Goal: Task Accomplishment & Management: Use online tool/utility

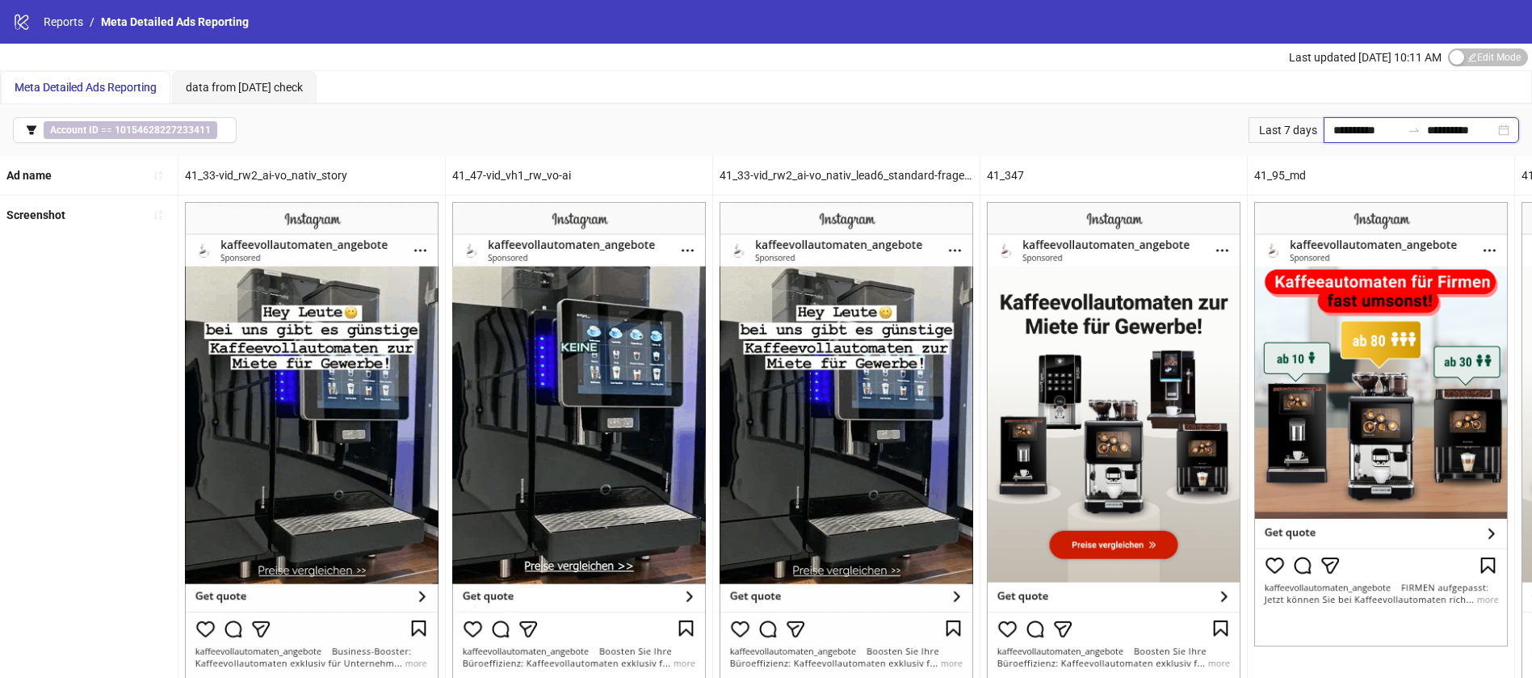
click at [1351, 132] on input "**********" at bounding box center [1368, 130] width 68 height 18
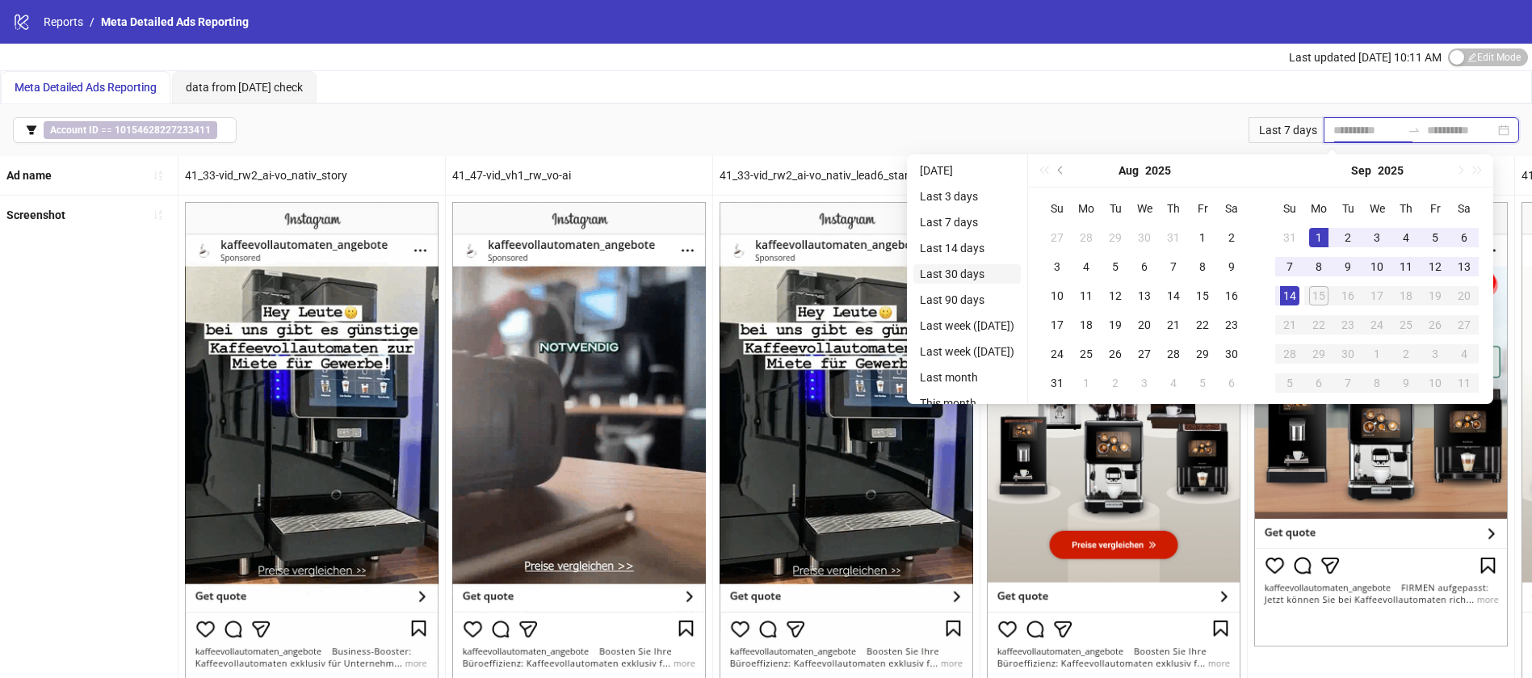
type input "**********"
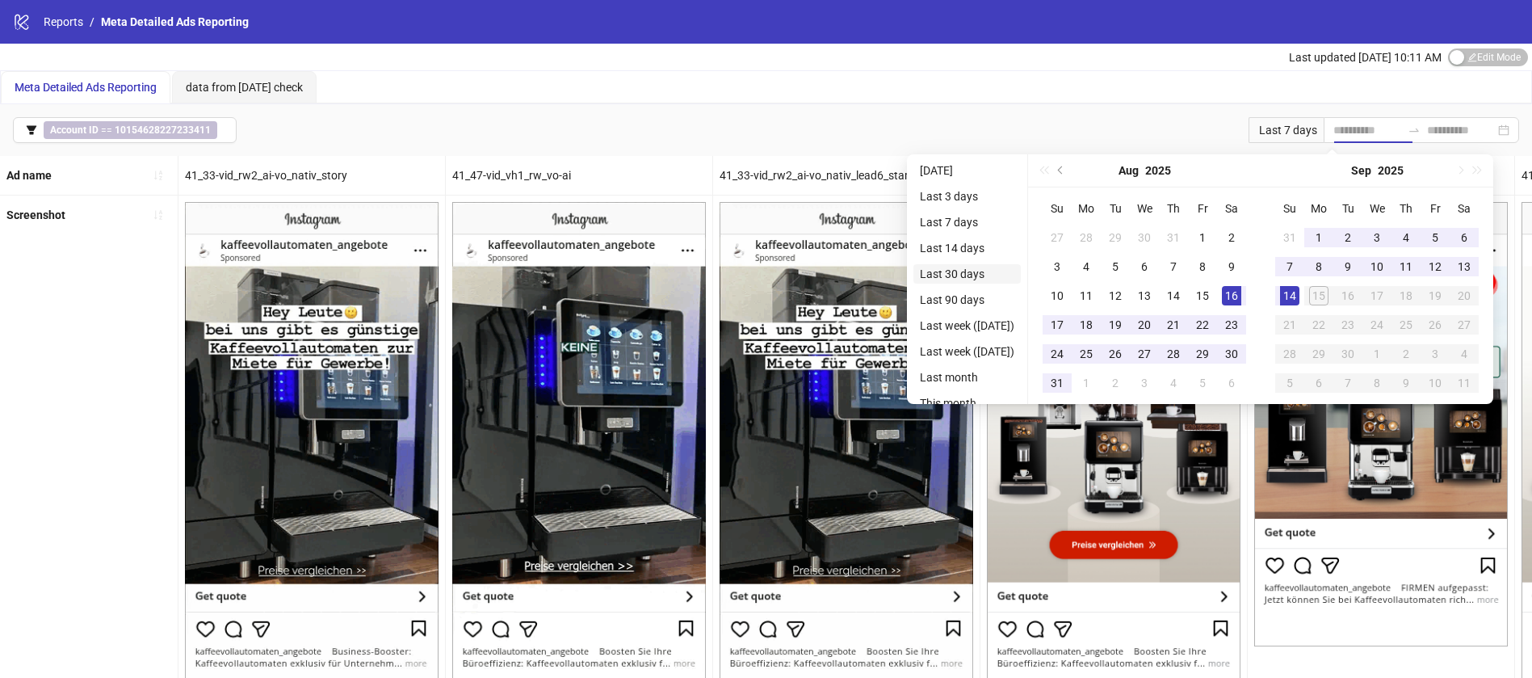
click at [968, 276] on li "Last 30 days" at bounding box center [967, 273] width 107 height 19
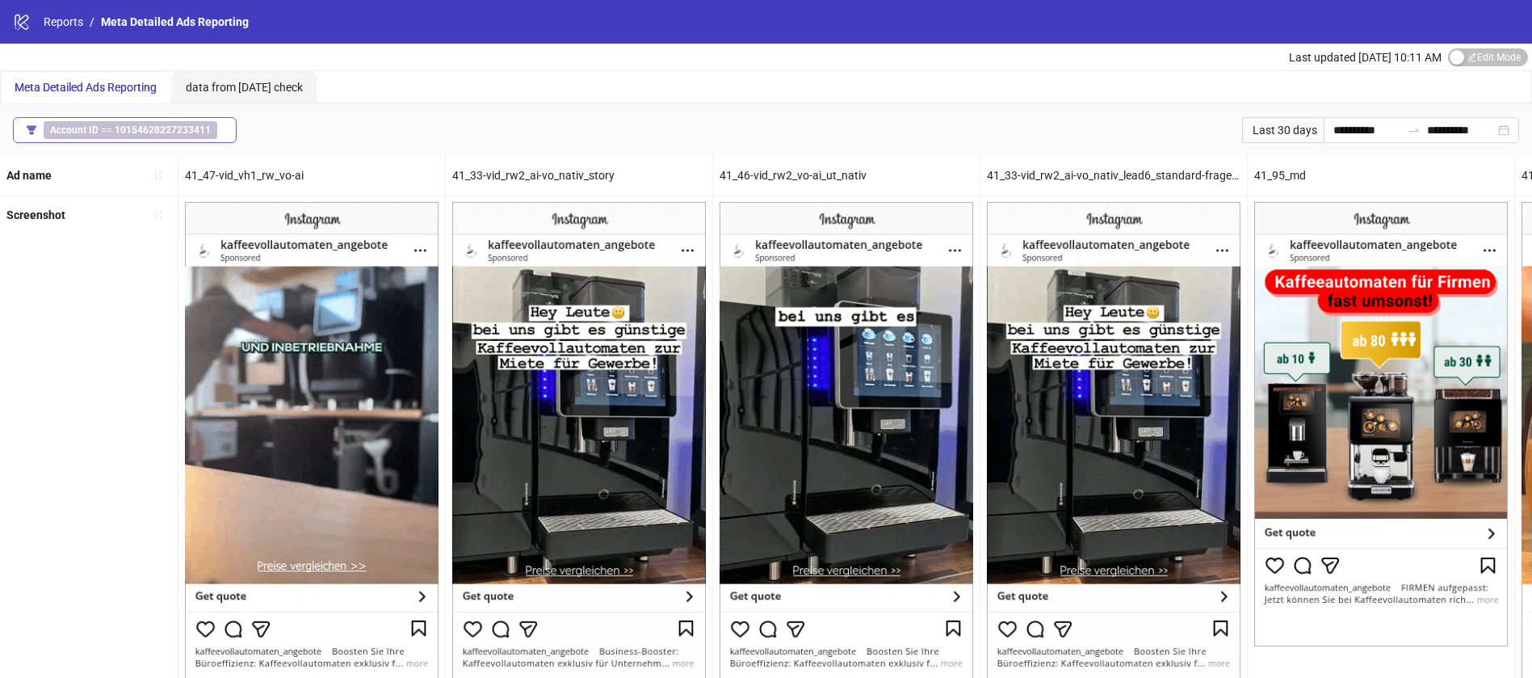
click at [114, 122] on span "Account ID == 10154628227233411" at bounding box center [131, 130] width 174 height 18
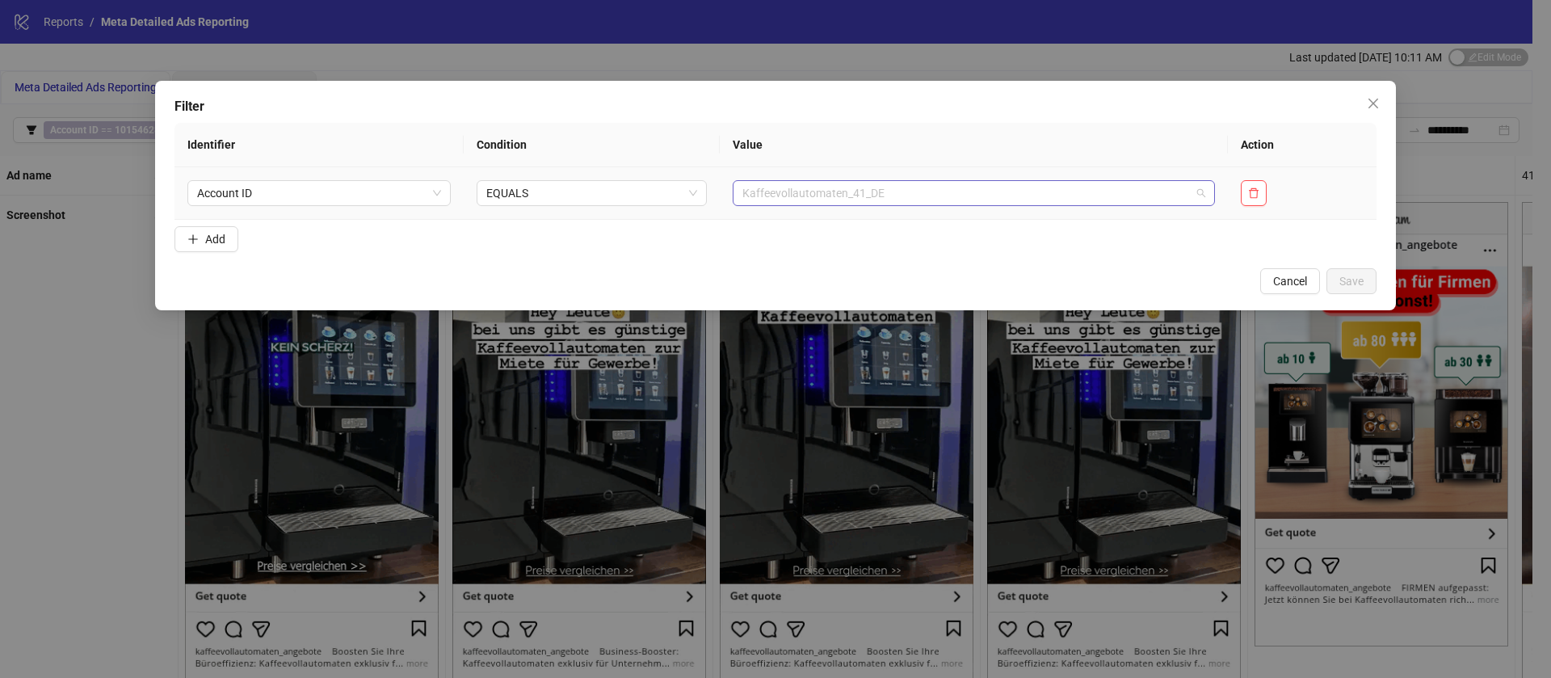
click at [809, 186] on span "Kaffeevollautomaten_41_DE" at bounding box center [973, 193] width 463 height 24
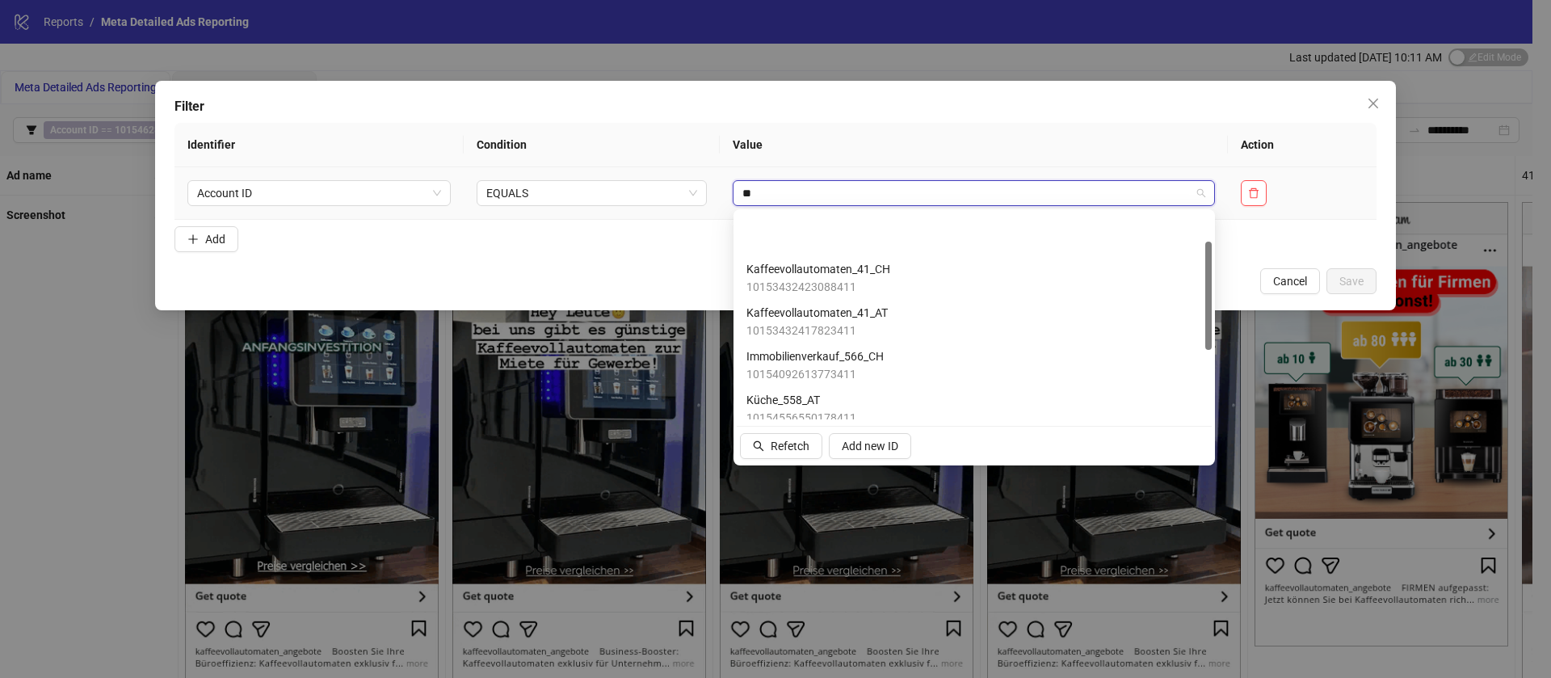
type input "***"
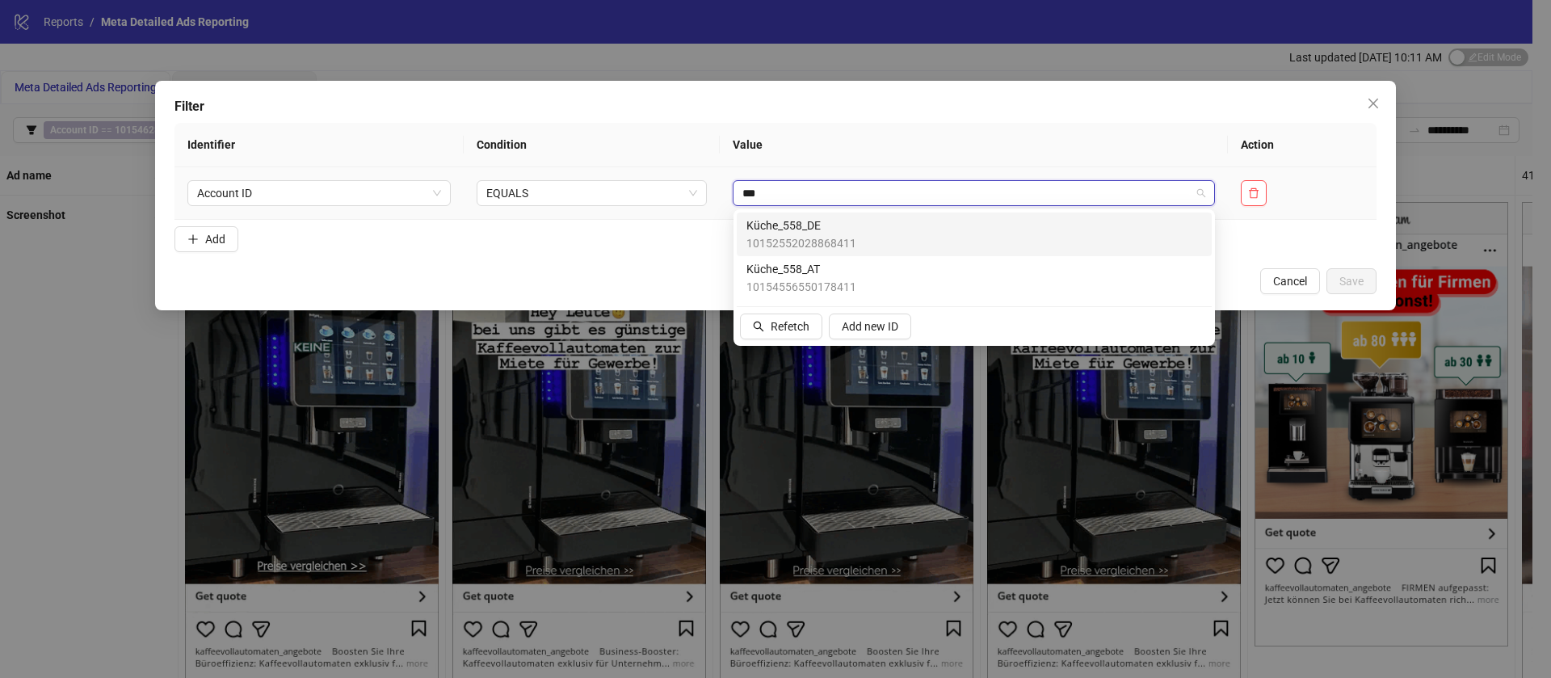
click at [1061, 224] on div "Küche_558_DE 10152552028868411" at bounding box center [974, 234] width 456 height 36
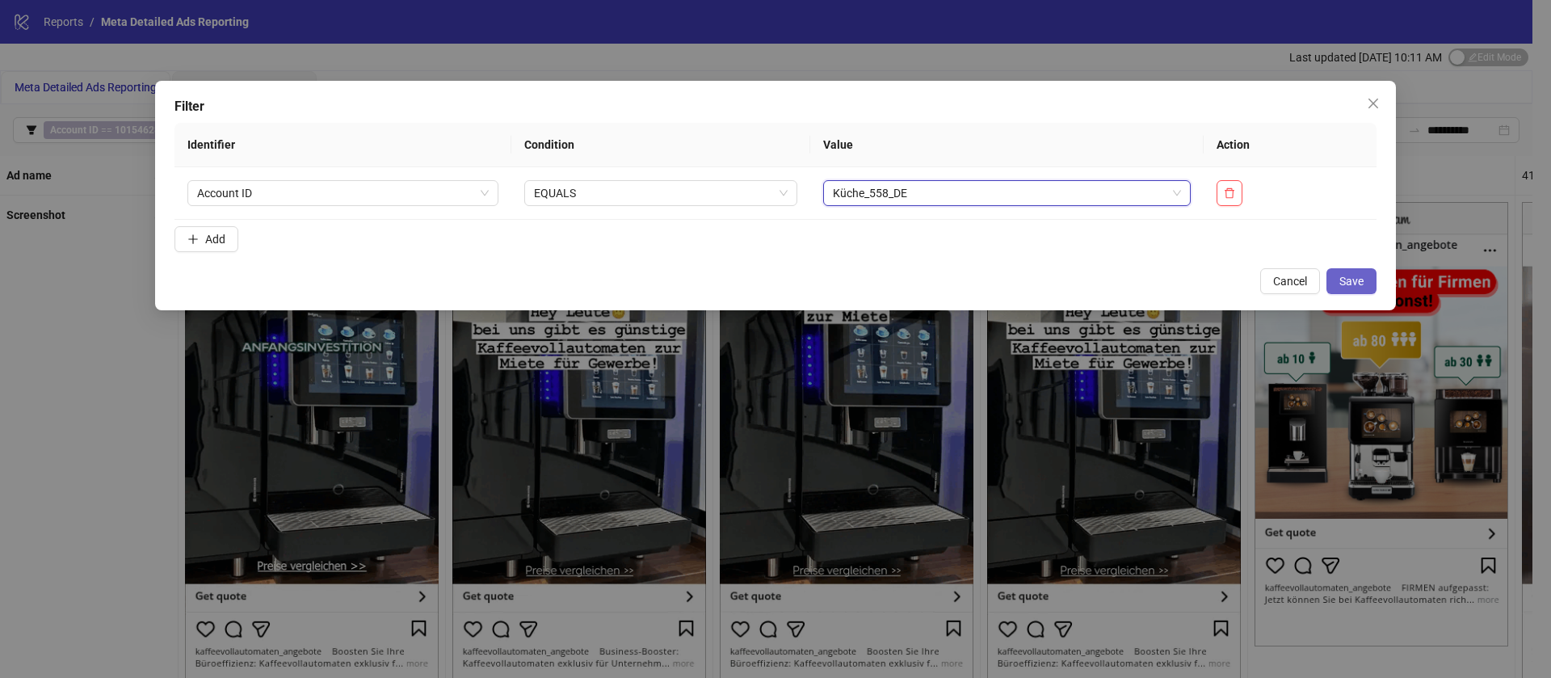
click at [1347, 275] on span "Save" at bounding box center [1351, 281] width 24 height 13
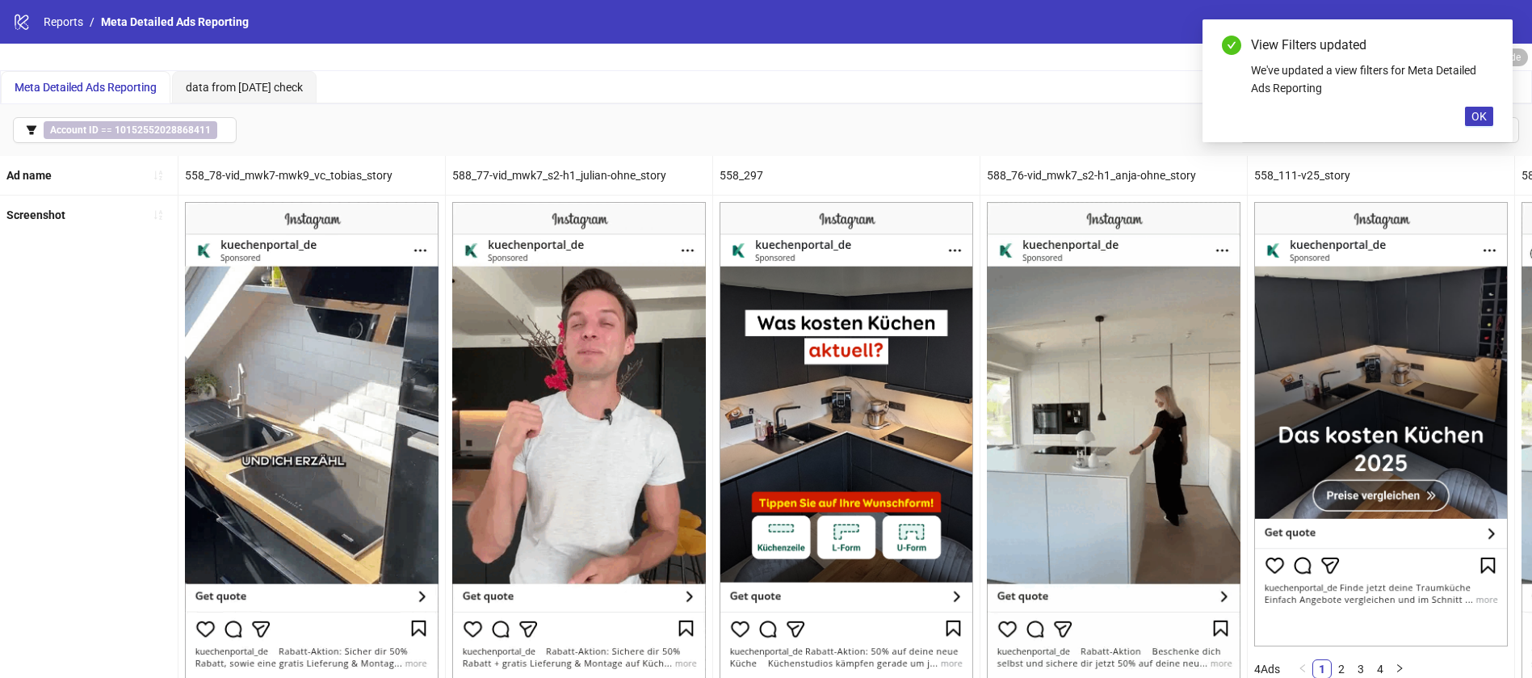
click at [1489, 104] on div "View Filters updated We've updated a view filters for Meta Detailed Ads Reporti…" at bounding box center [1358, 80] width 310 height 123
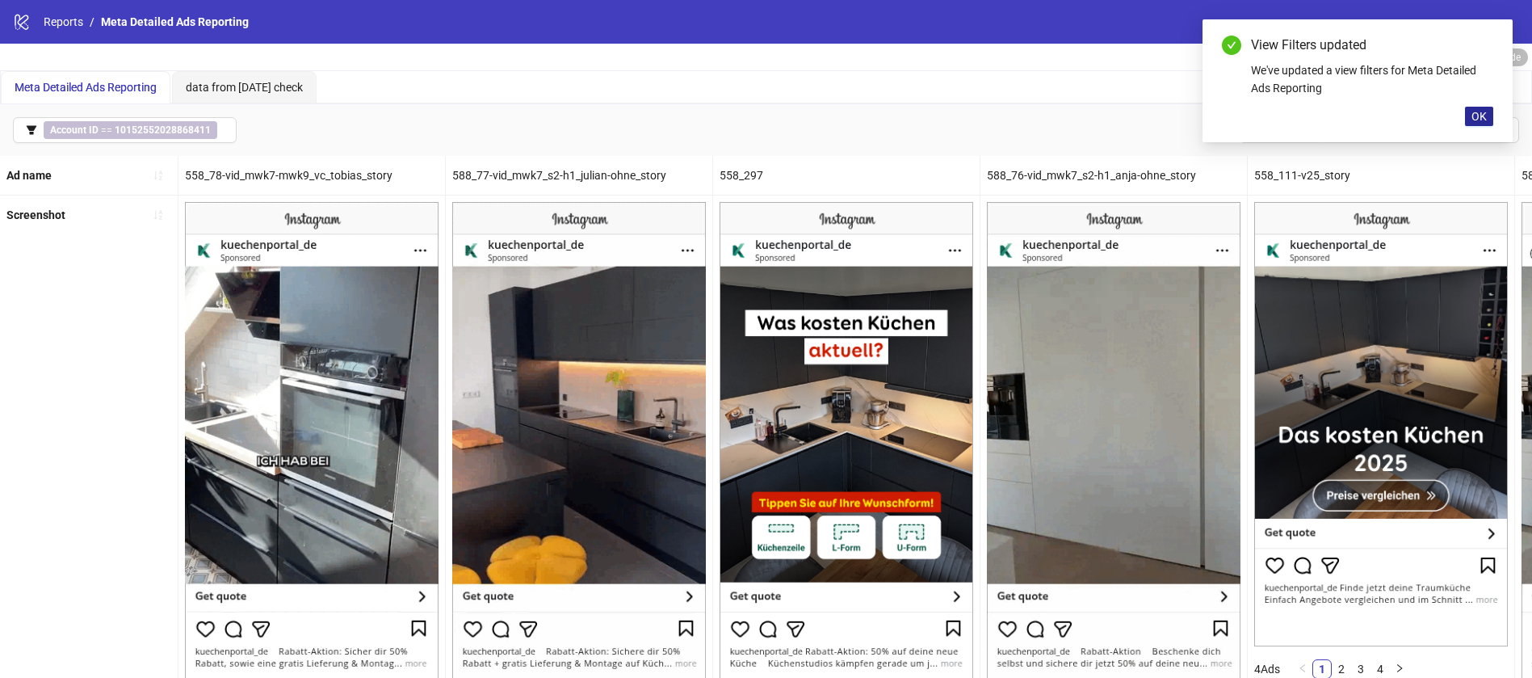
click at [1486, 111] on span "OK" at bounding box center [1479, 116] width 15 height 13
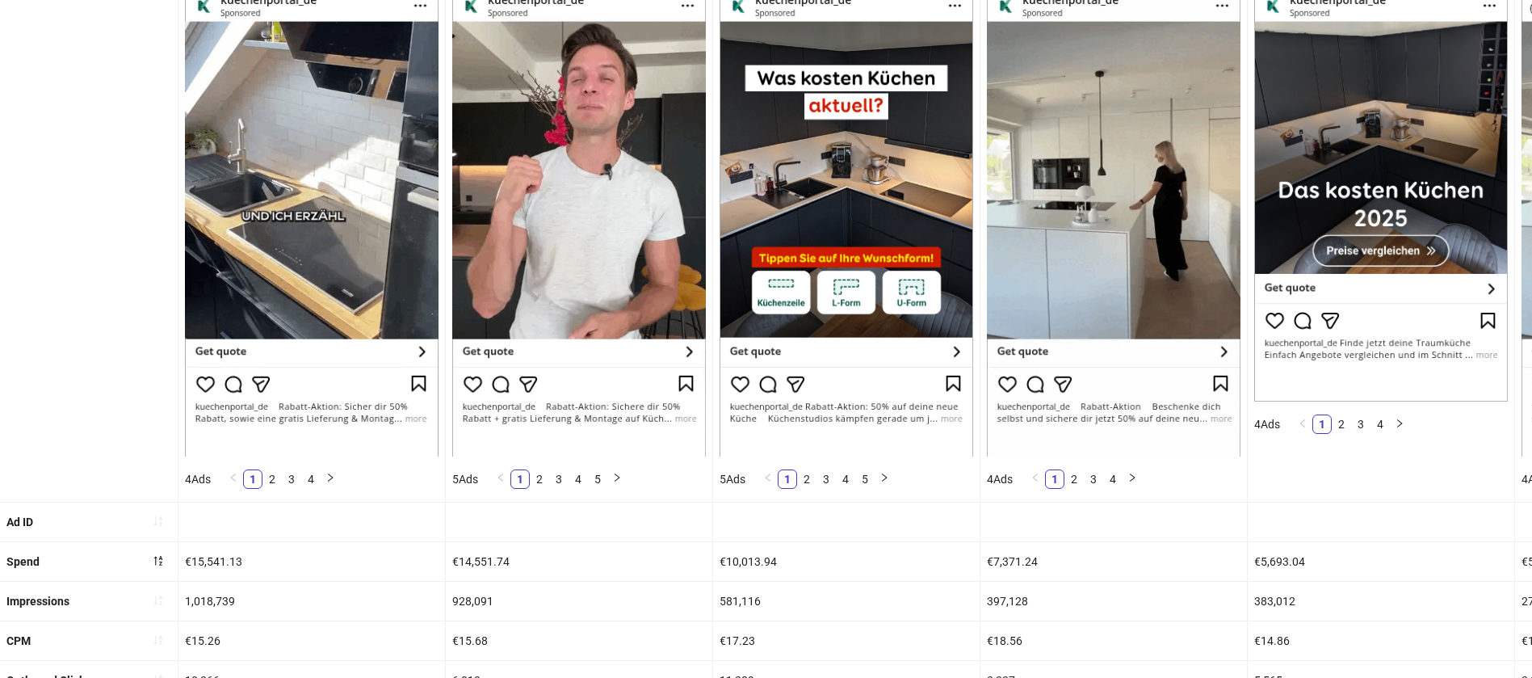
scroll to position [363, 0]
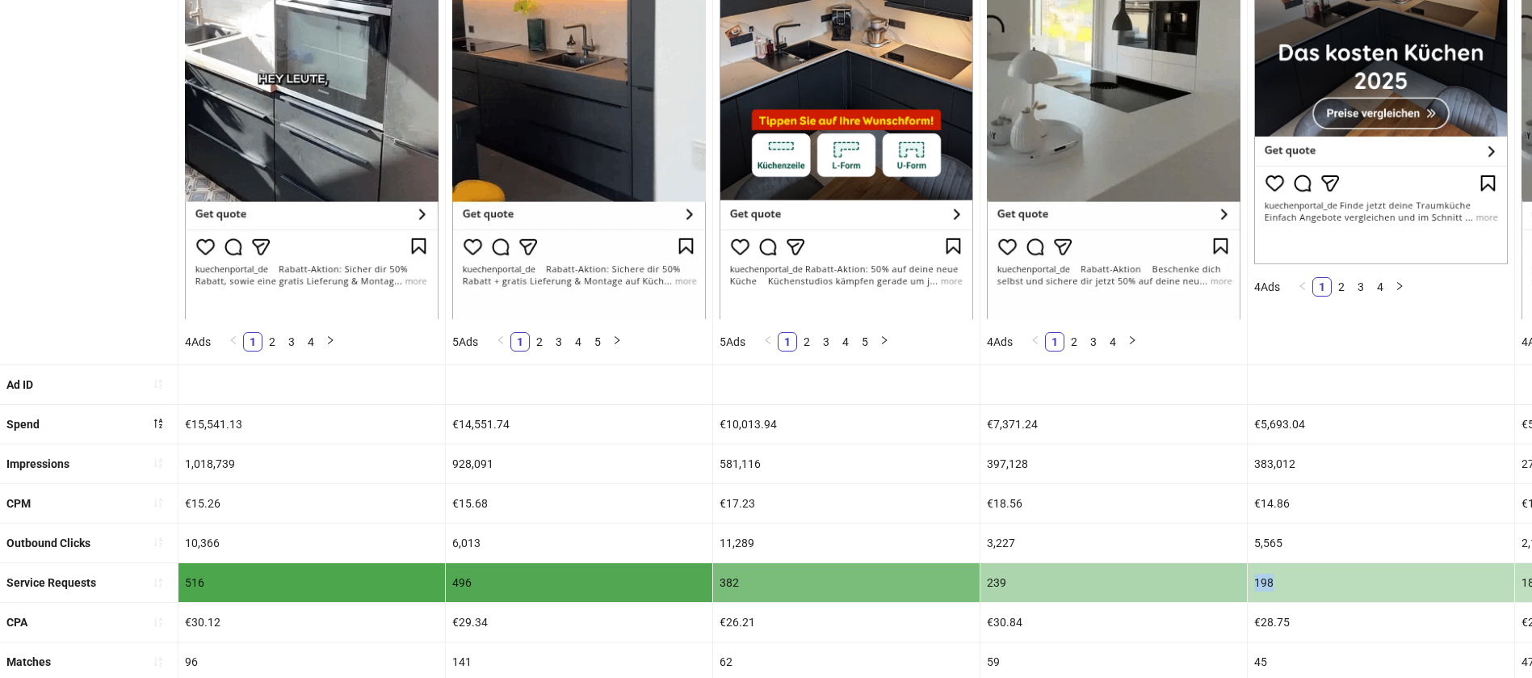
scroll to position [485, 0]
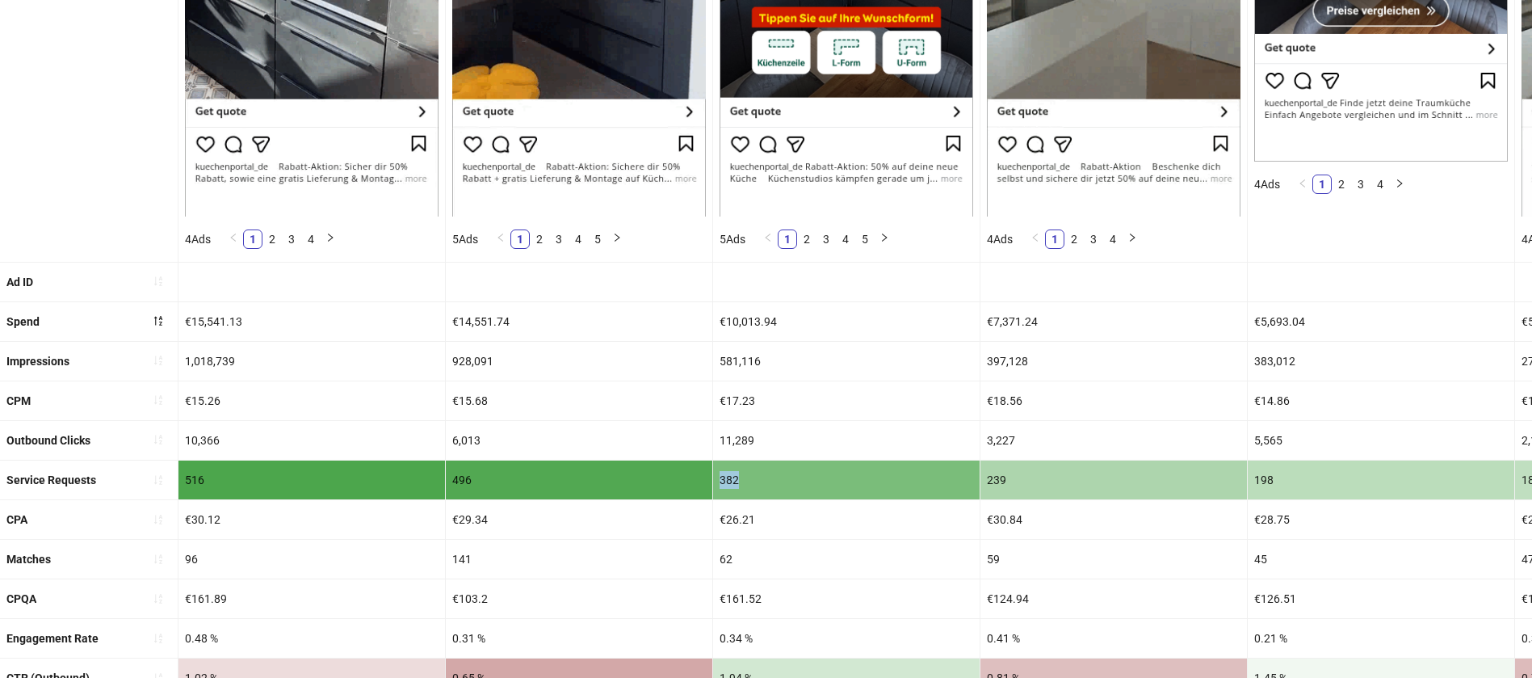
drag, startPoint x: 830, startPoint y: 485, endPoint x: 706, endPoint y: 489, distance: 124.5
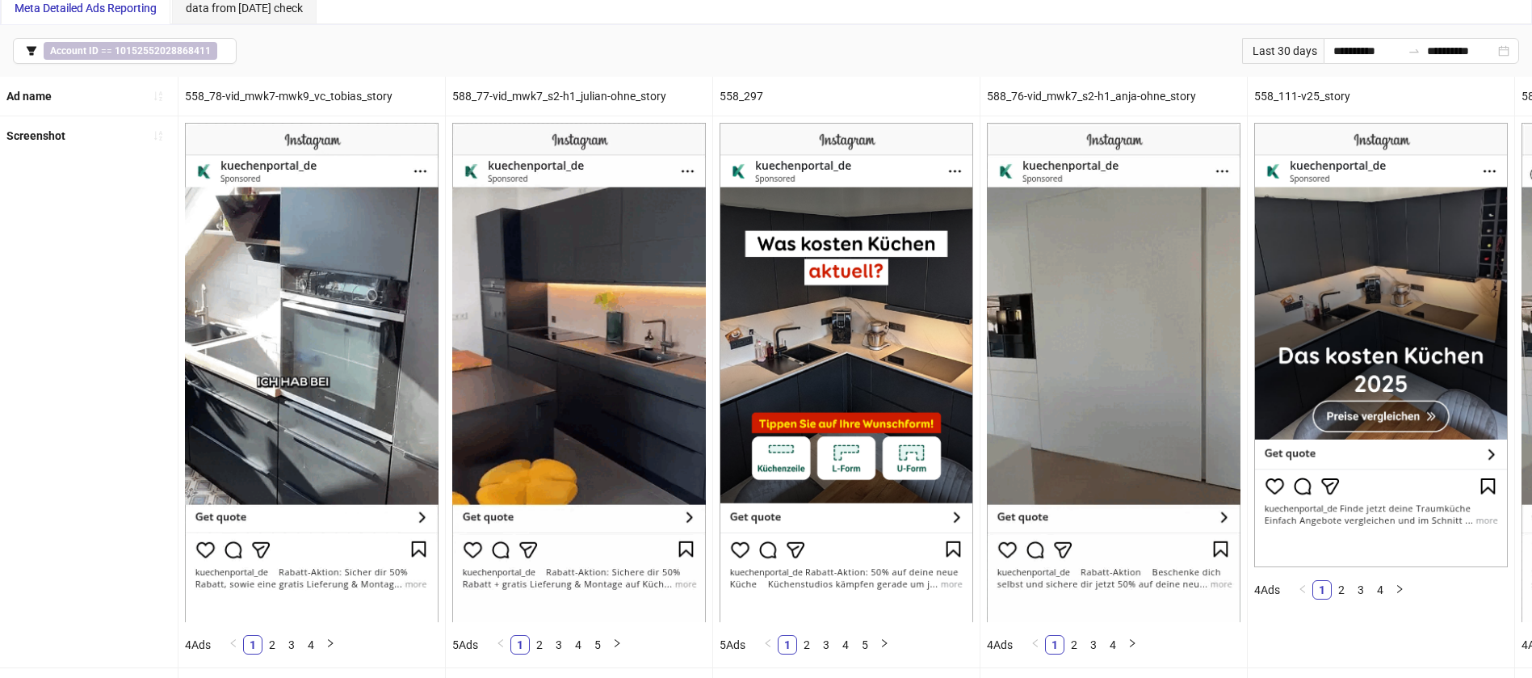
scroll to position [65, 0]
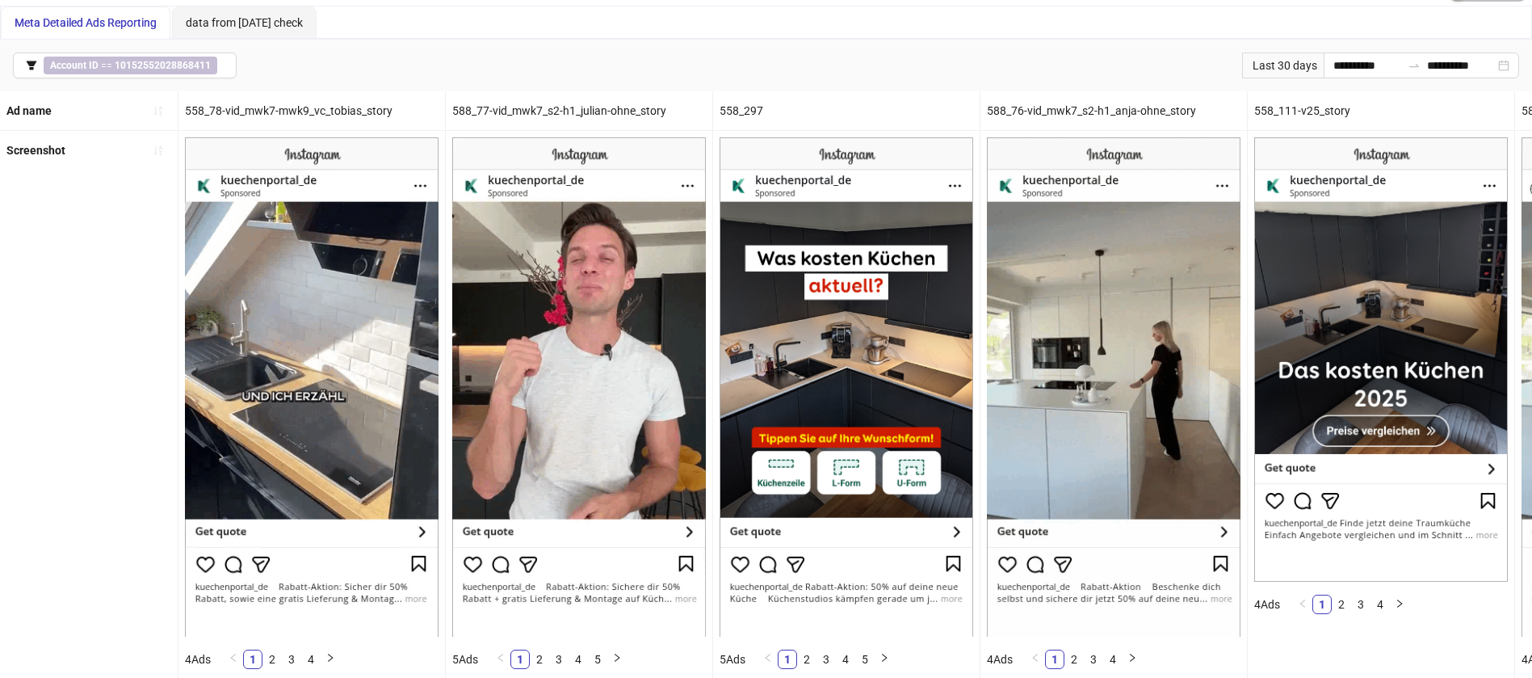
click at [158, 60] on b "10152552028868411" at bounding box center [163, 65] width 96 height 11
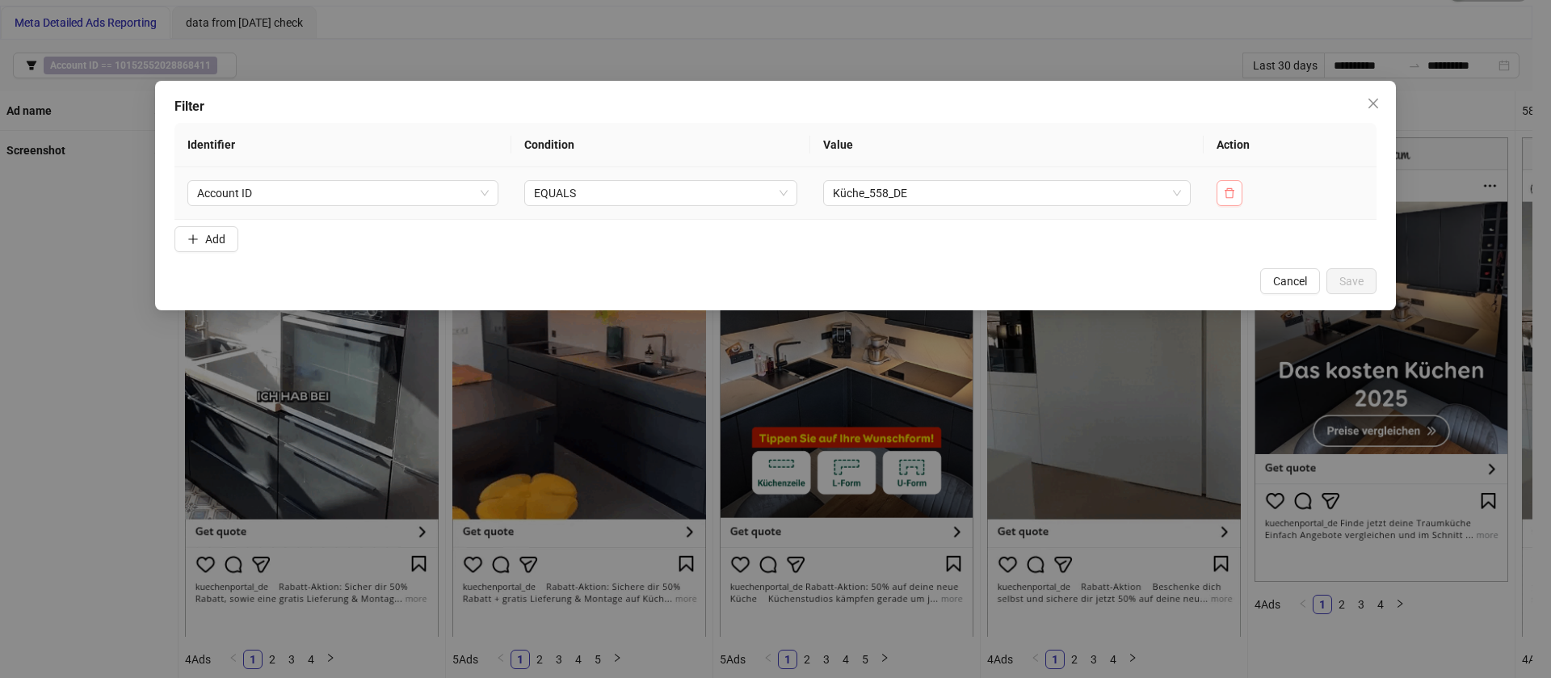
click at [1222, 183] on button "button" at bounding box center [1229, 193] width 26 height 26
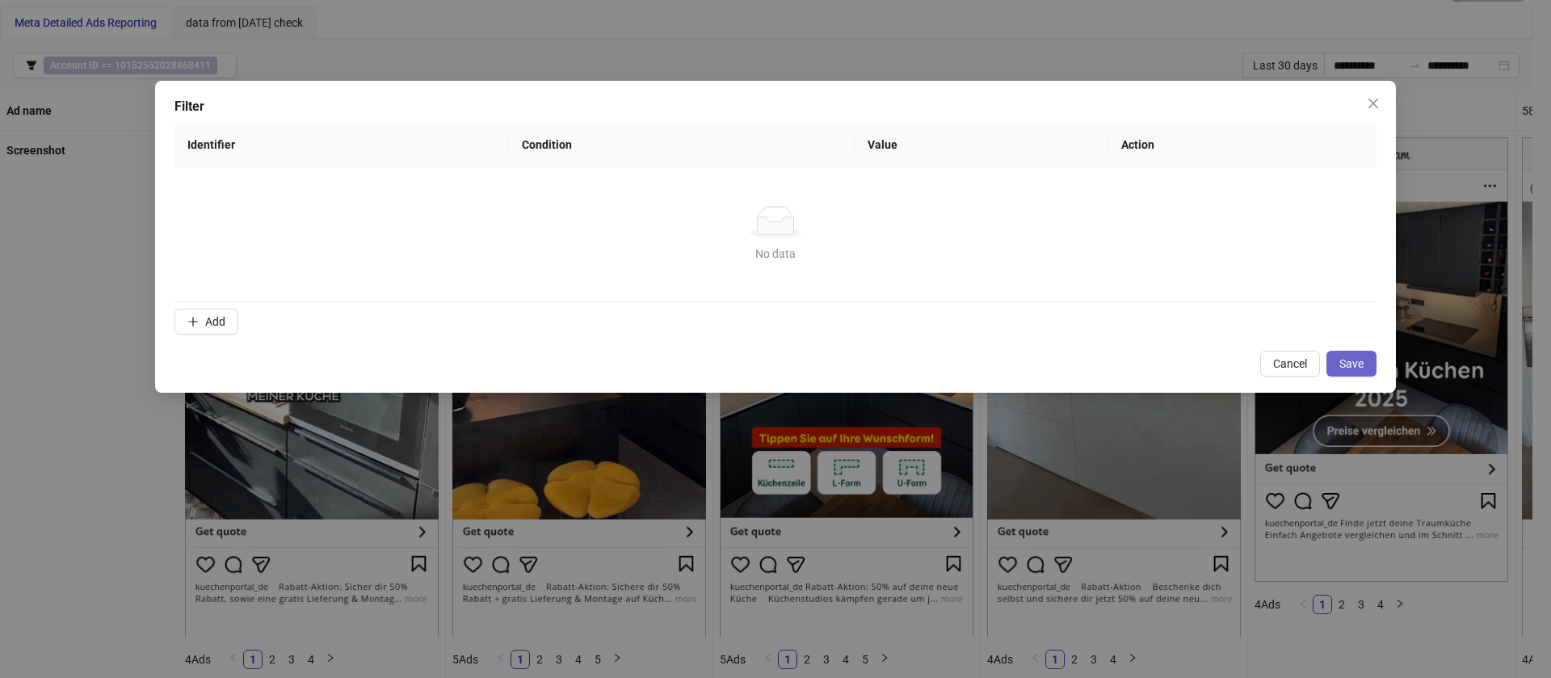
click at [1338, 359] on button "Save" at bounding box center [1351, 364] width 50 height 26
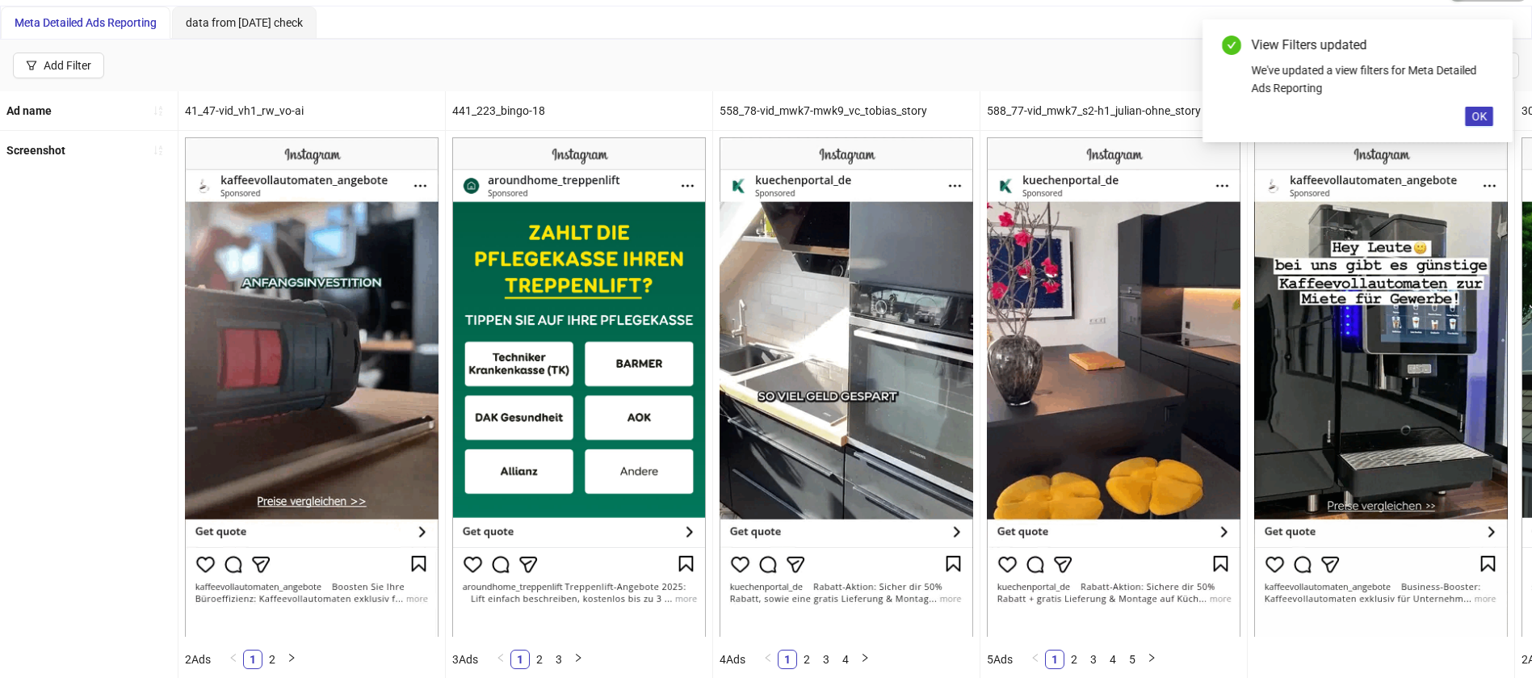
click at [48, 397] on div "Screenshot" at bounding box center [89, 406] width 179 height 550
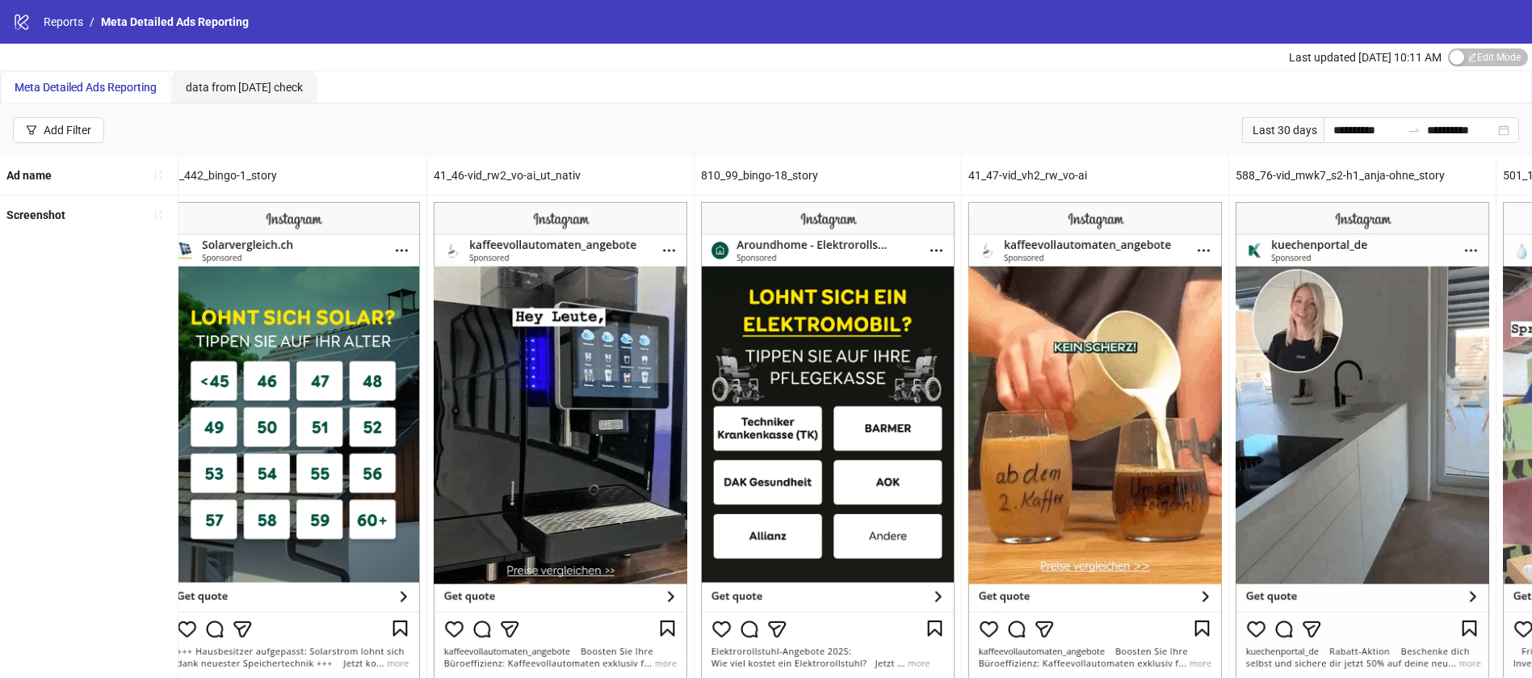
scroll to position [0, 2158]
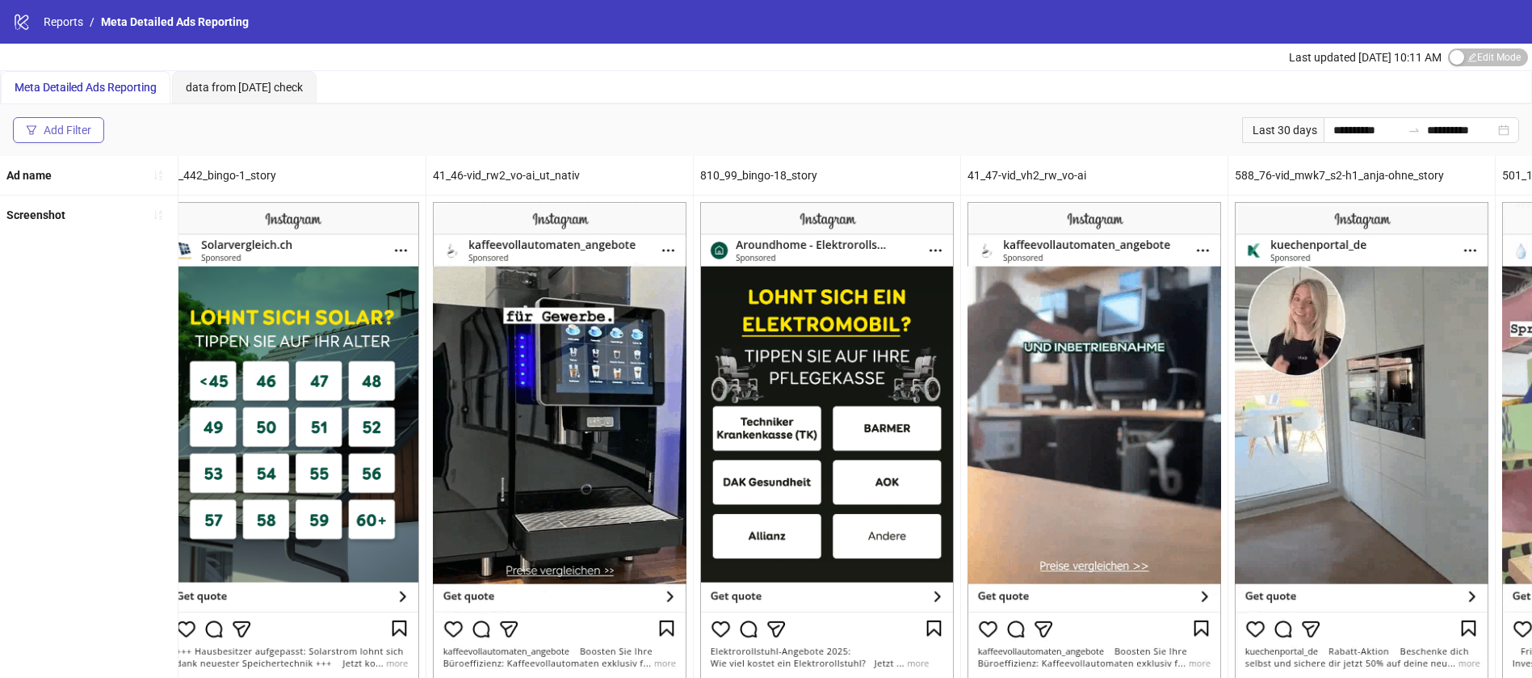
click at [53, 141] on button "Add Filter" at bounding box center [58, 130] width 91 height 26
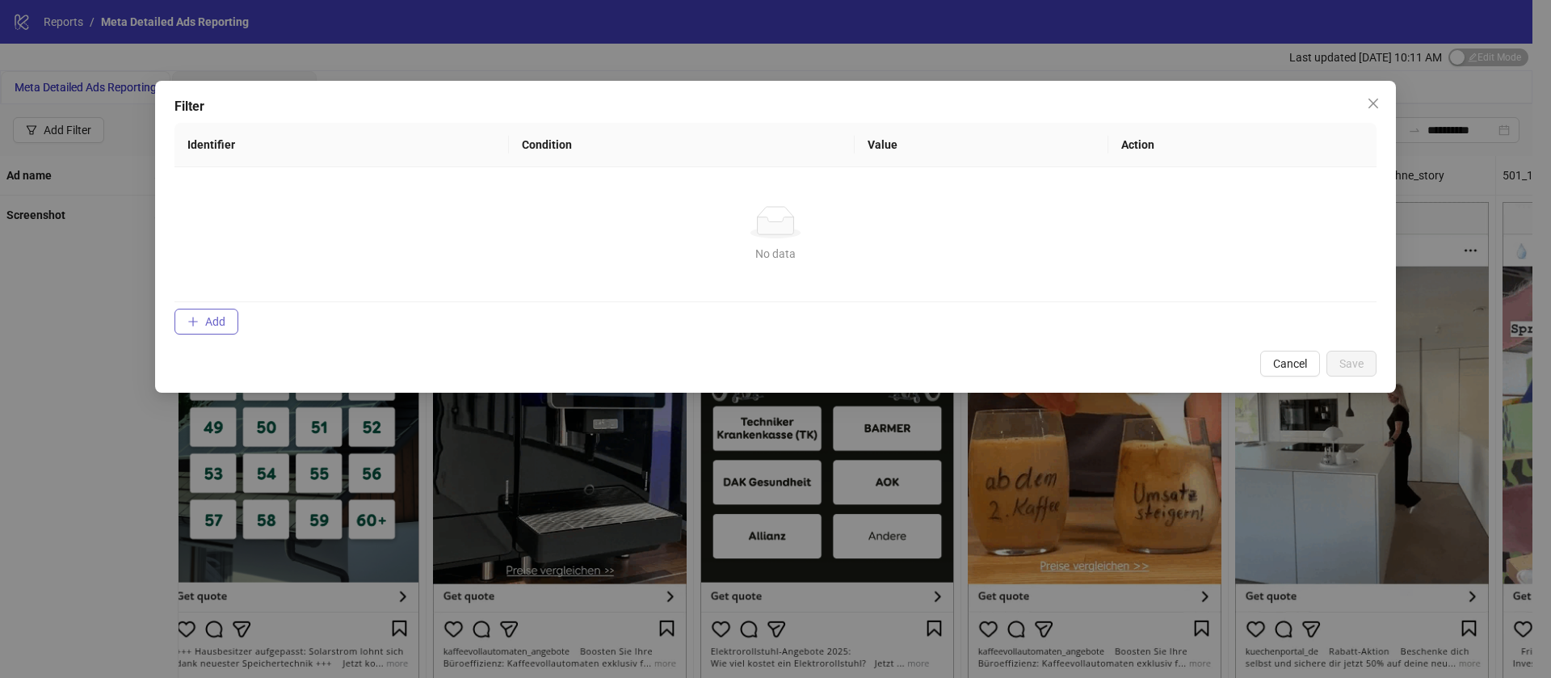
click at [208, 326] on span "Add" at bounding box center [215, 321] width 20 height 13
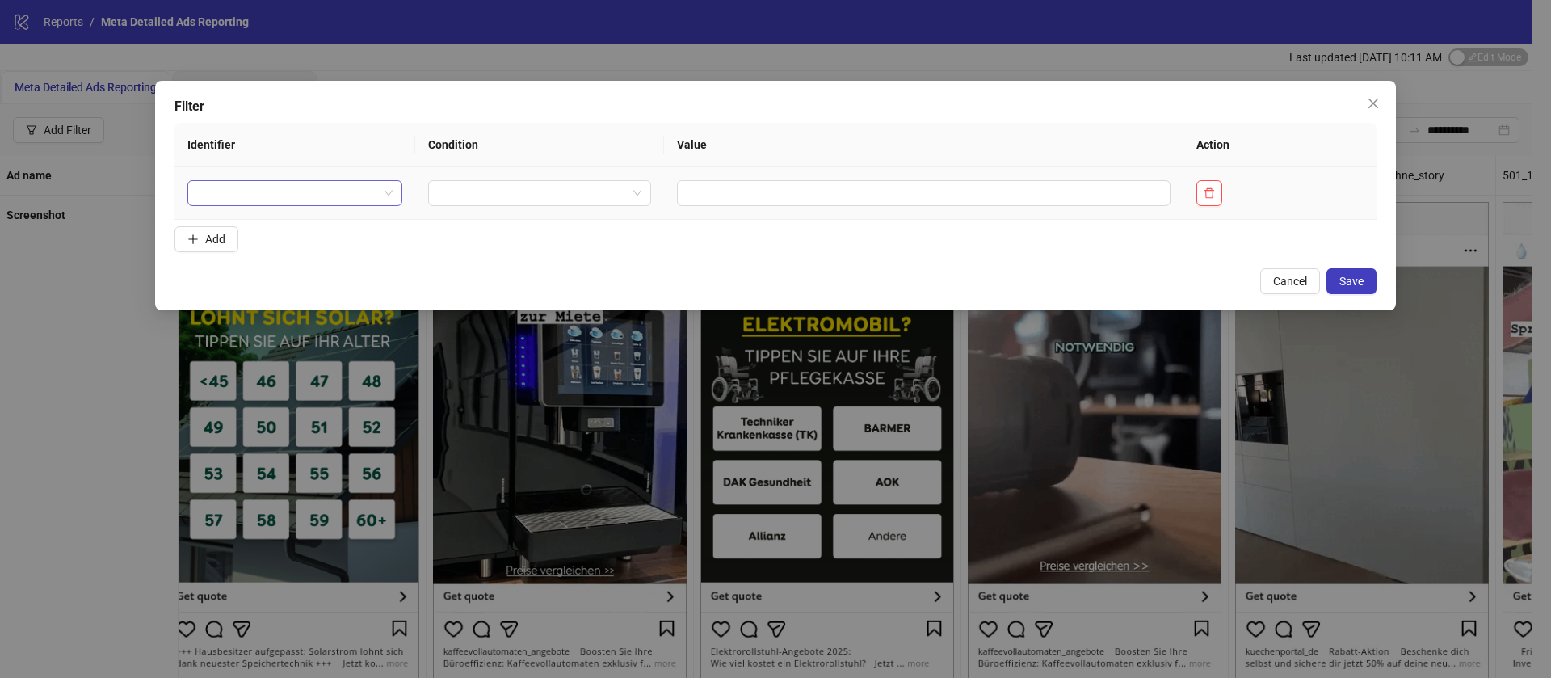
click at [334, 199] on input "search" at bounding box center [287, 193] width 181 height 24
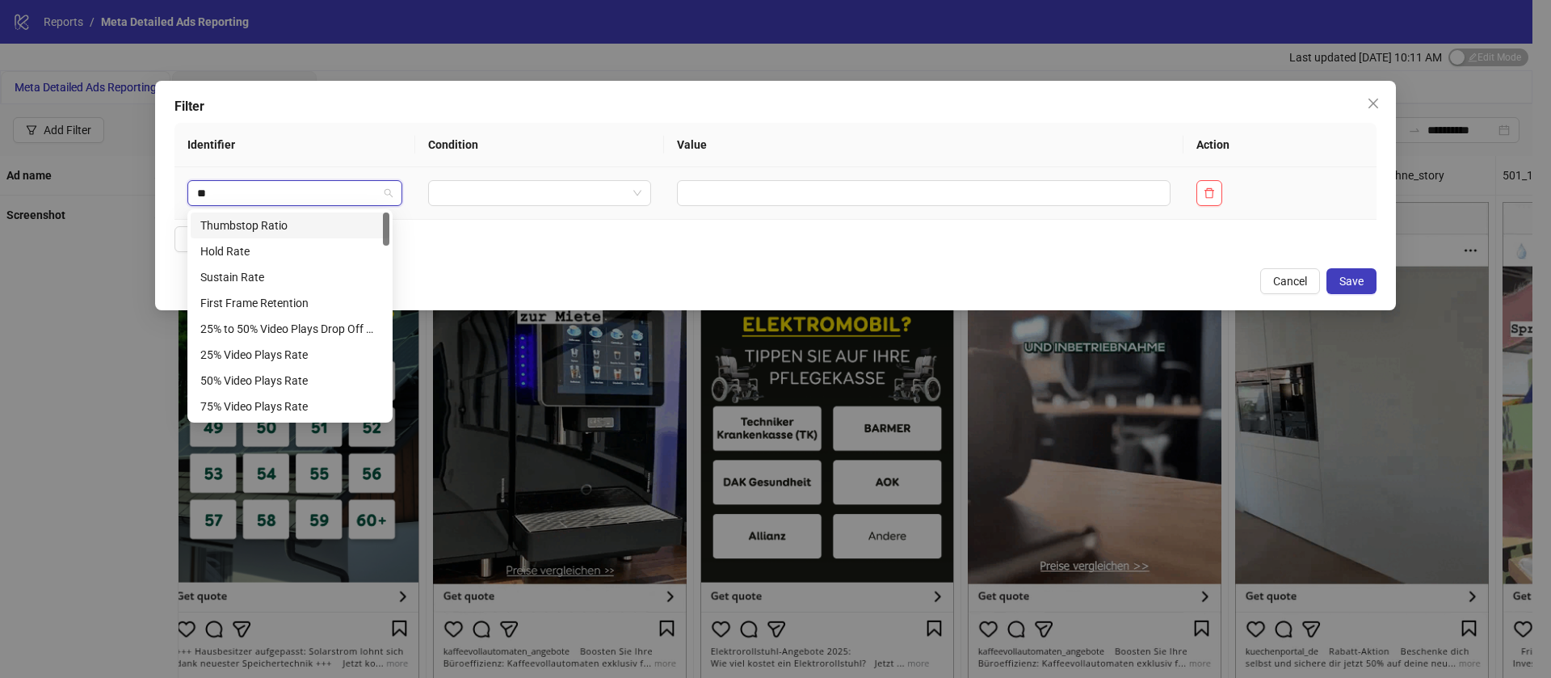
type input "***"
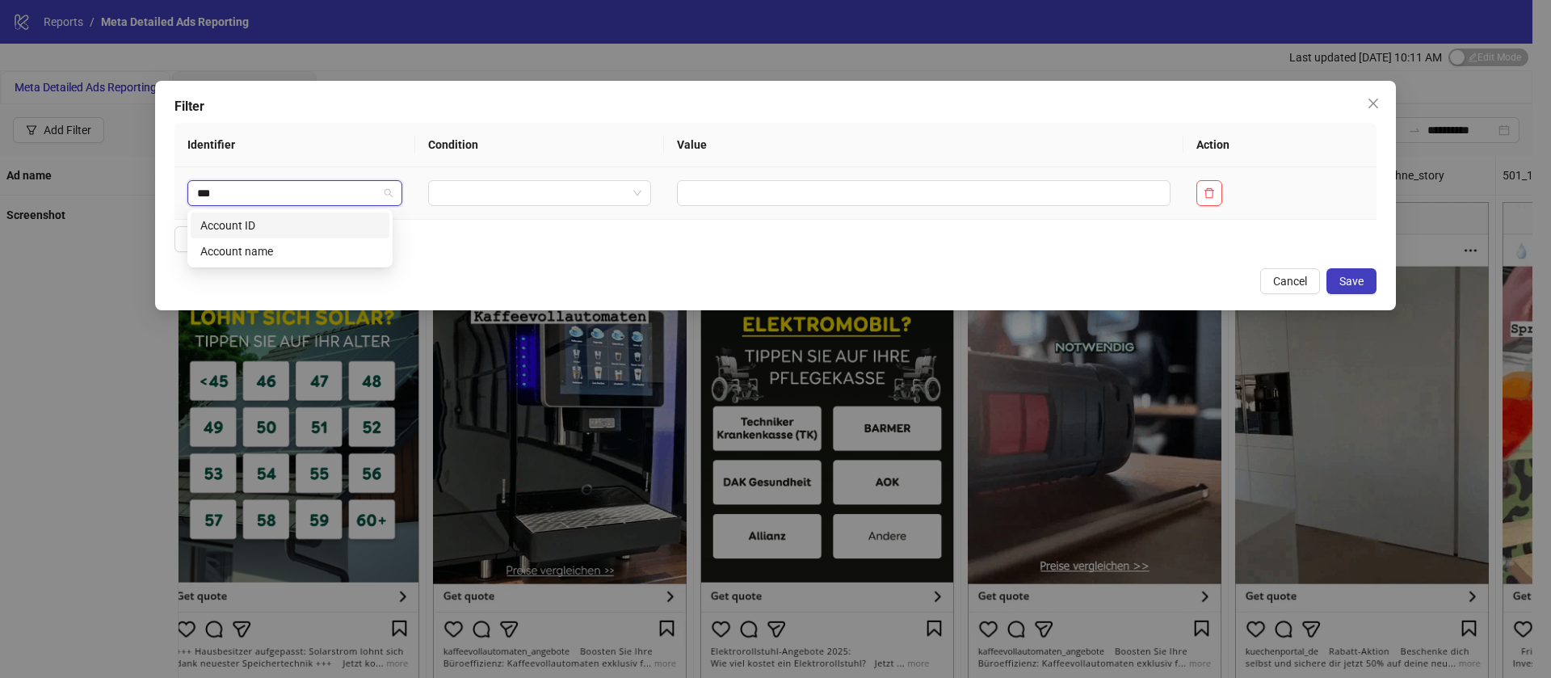
click at [267, 222] on div "Account ID" at bounding box center [289, 225] width 179 height 18
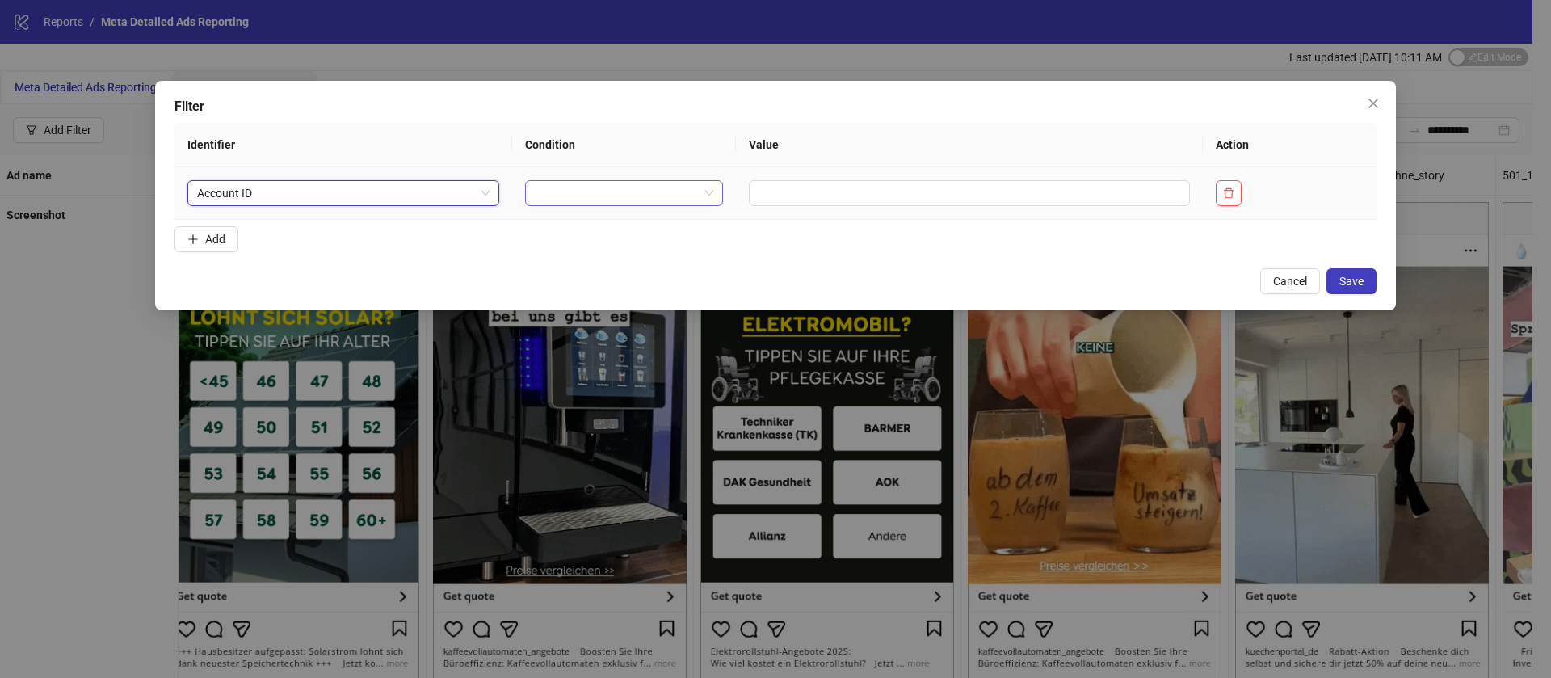
click at [557, 184] on input "search" at bounding box center [617, 193] width 164 height 24
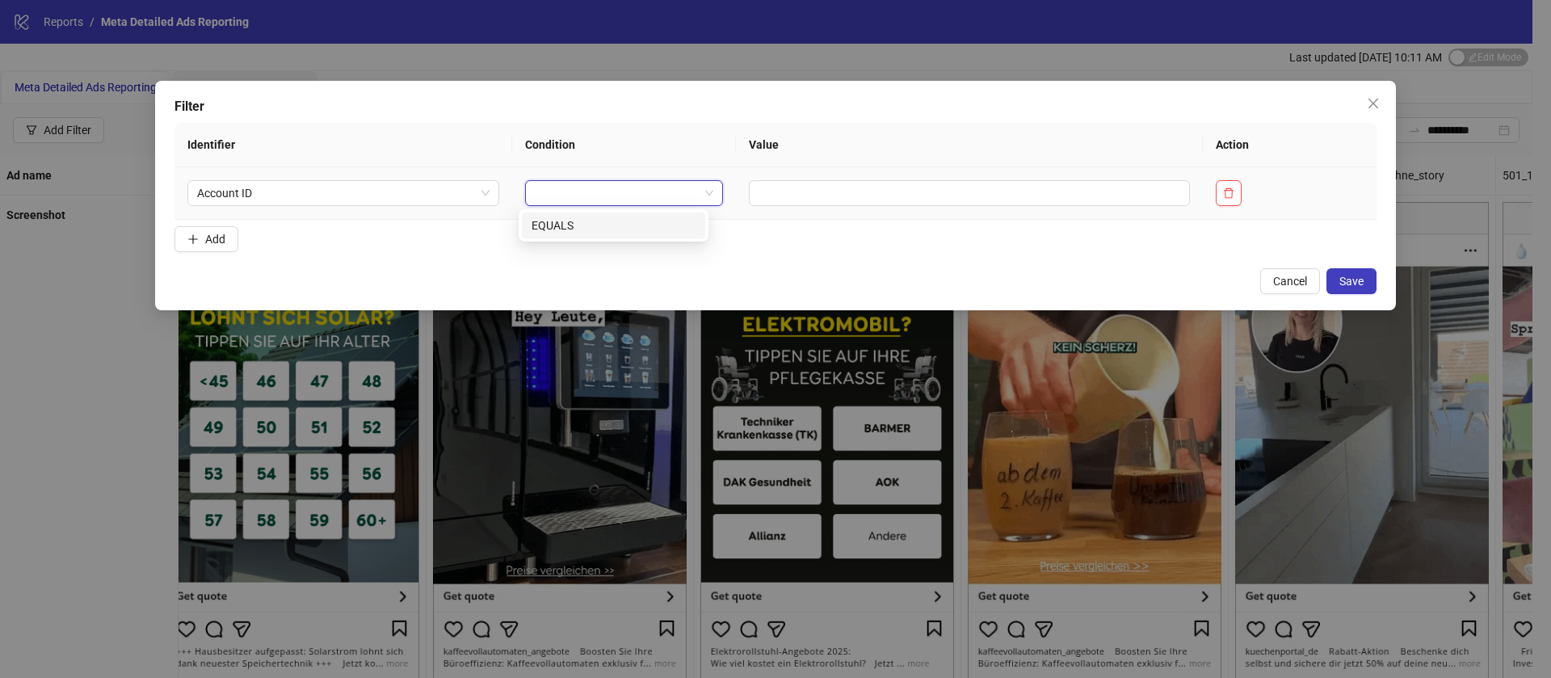
click at [599, 229] on div "EQUALS" at bounding box center [613, 225] width 164 height 18
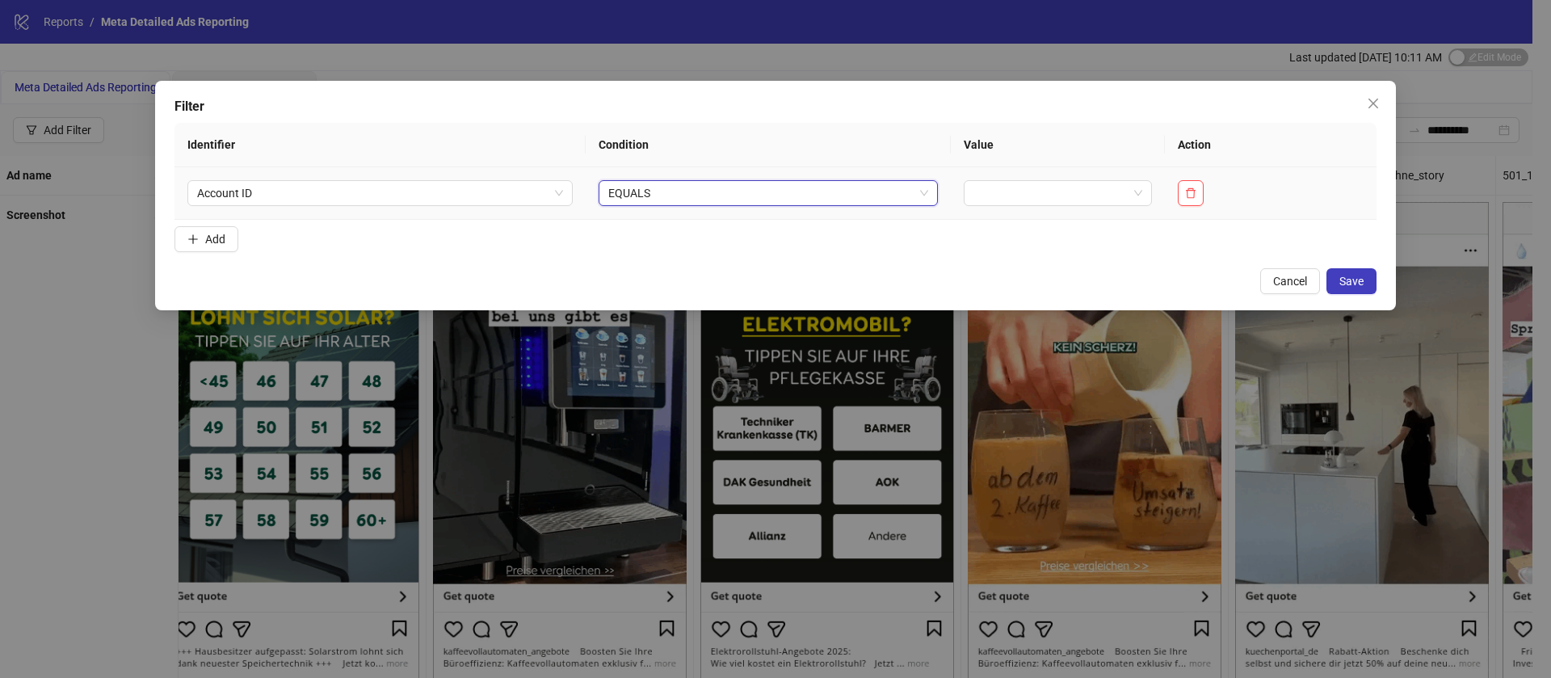
click at [824, 178] on td "EQUALS EQUALS" at bounding box center [768, 193] width 365 height 53
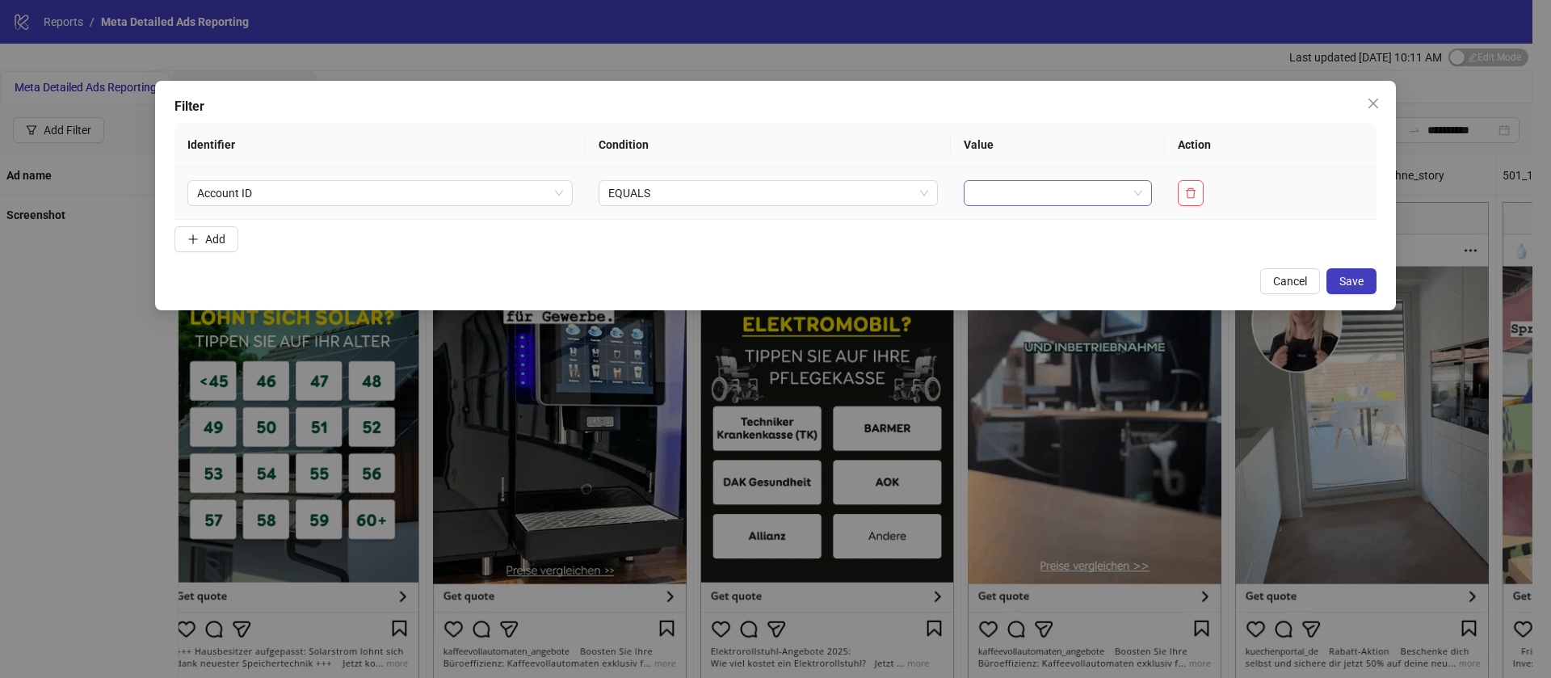
click at [1065, 187] on input "search" at bounding box center [1050, 193] width 154 height 24
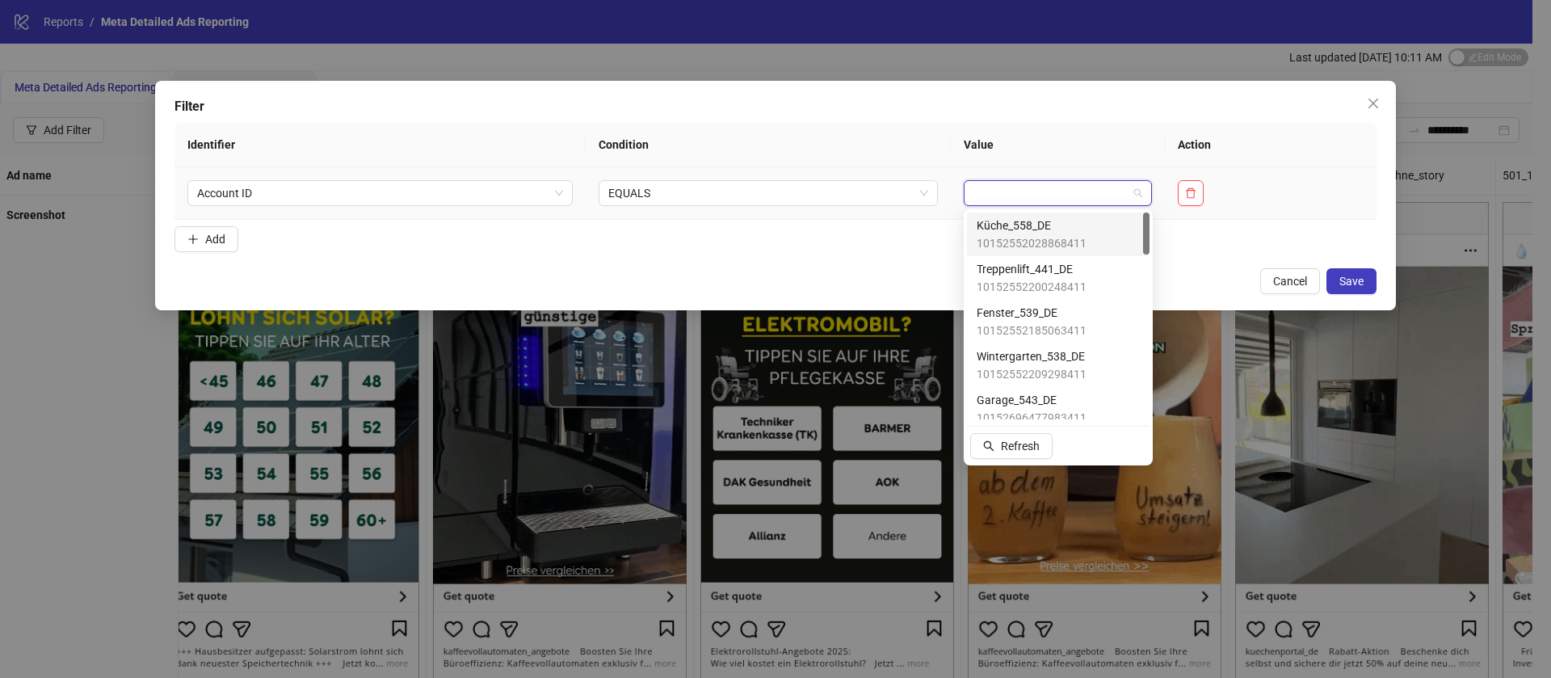
click at [1072, 244] on span "10152552028868411" at bounding box center [1032, 243] width 110 height 18
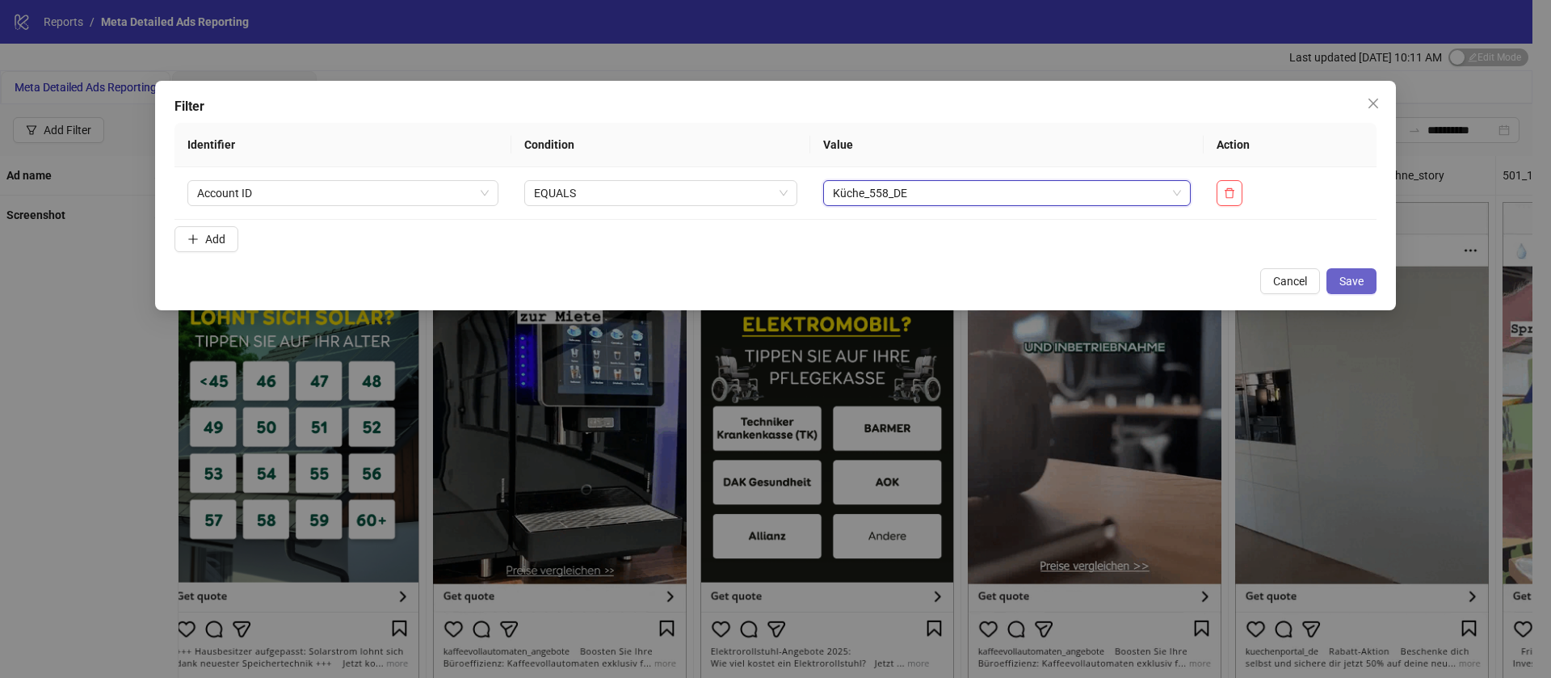
click at [1354, 275] on span "Save" at bounding box center [1351, 281] width 24 height 13
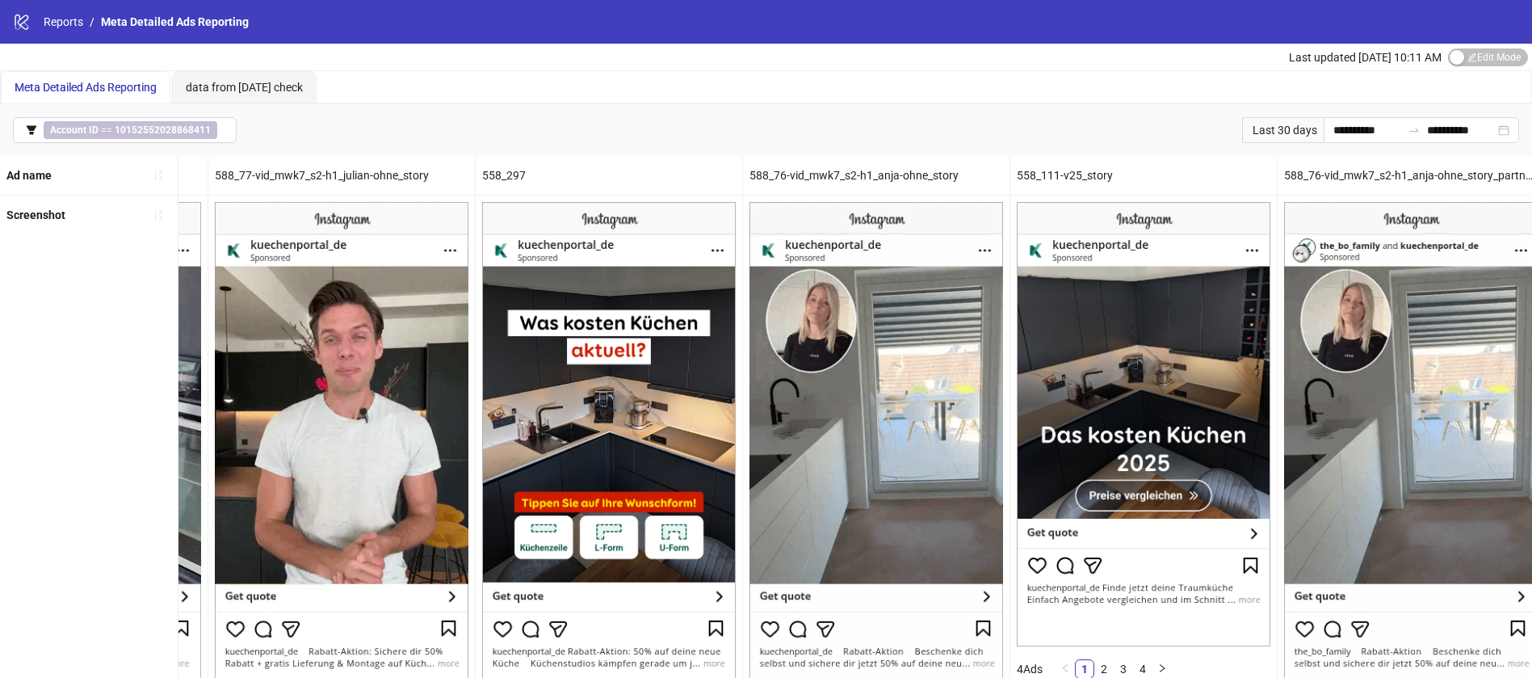
scroll to position [0, 0]
